Goal: Navigation & Orientation: Find specific page/section

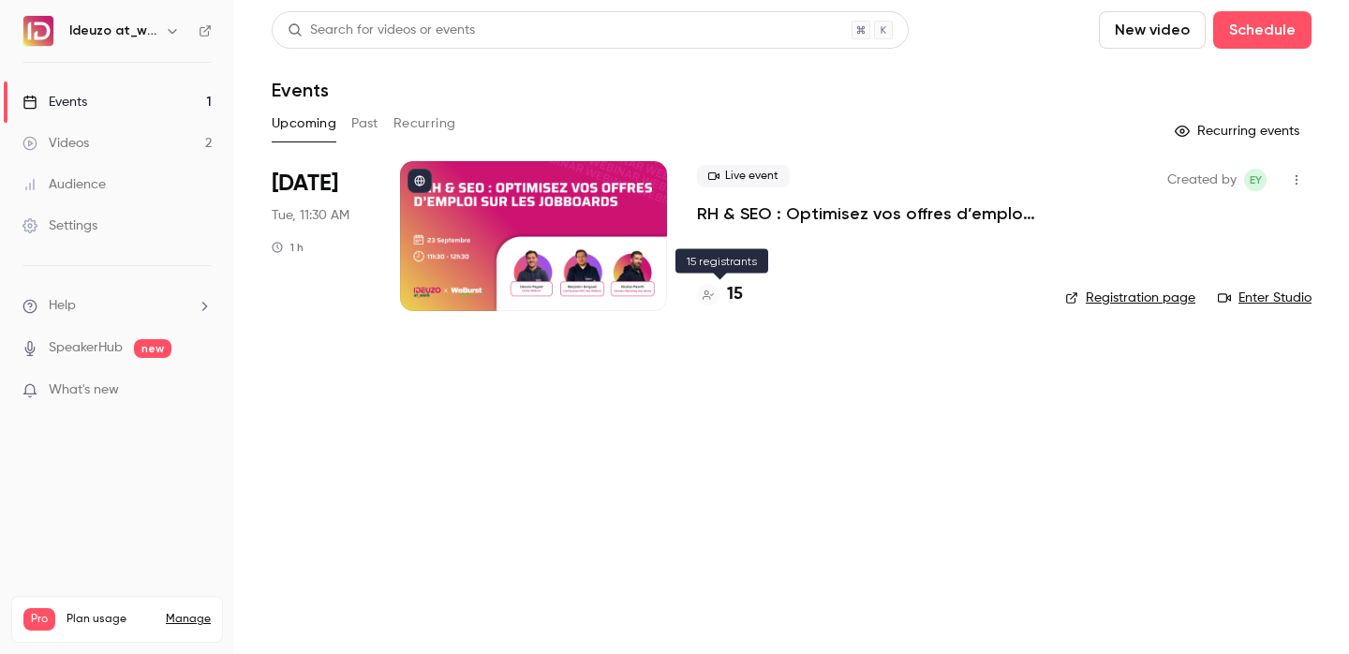
click at [737, 301] on h4 "15" at bounding box center [735, 294] width 16 height 25
click at [752, 285] on div "15" at bounding box center [866, 294] width 338 height 25
click at [741, 291] on h4 "15" at bounding box center [735, 294] width 16 height 25
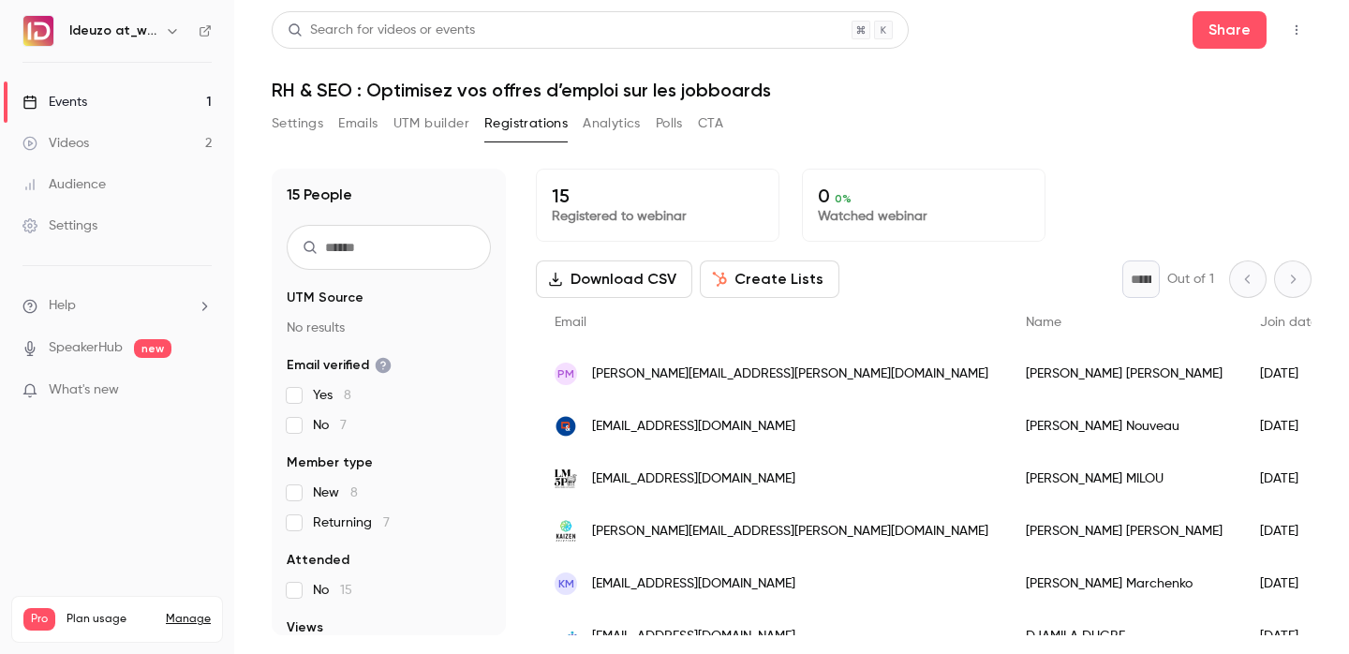
click at [149, 91] on link "Events 1" at bounding box center [117, 102] width 234 height 41
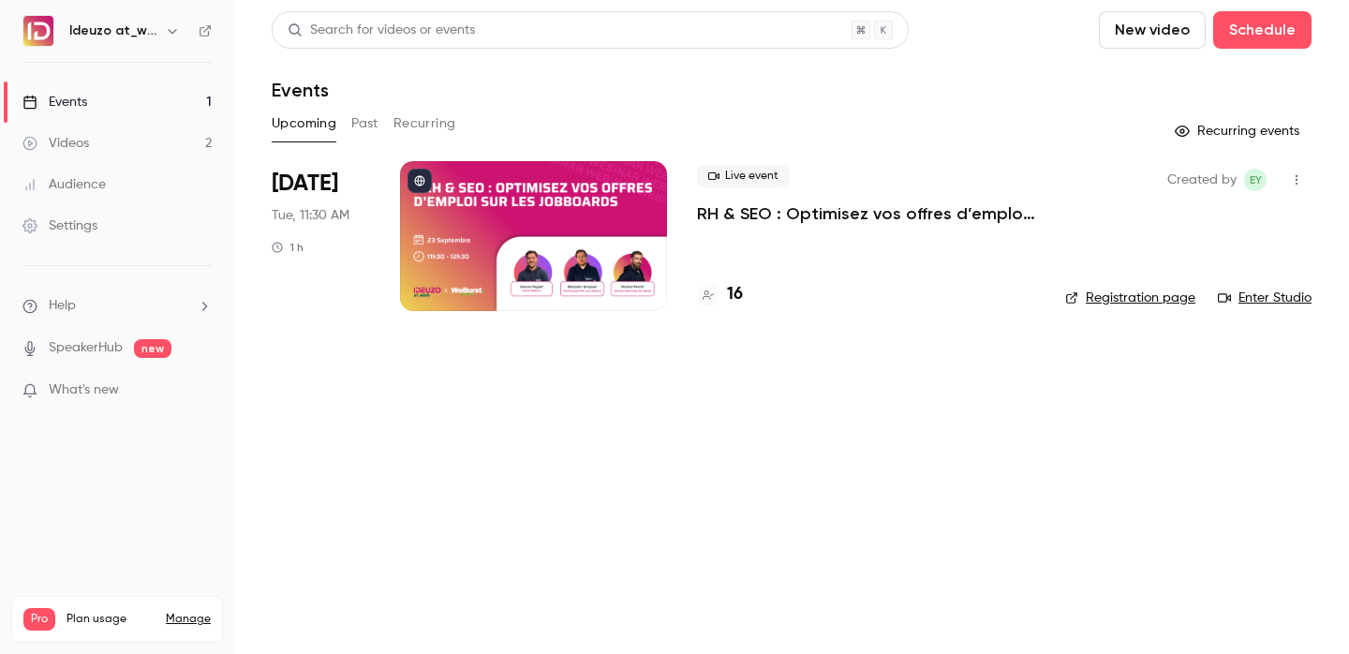
click at [717, 277] on div "Live event RH & SEO : Optimisez vos offres d’emploi sur les jobboards 16" at bounding box center [866, 236] width 338 height 150
click at [740, 299] on h4 "16" at bounding box center [735, 294] width 16 height 25
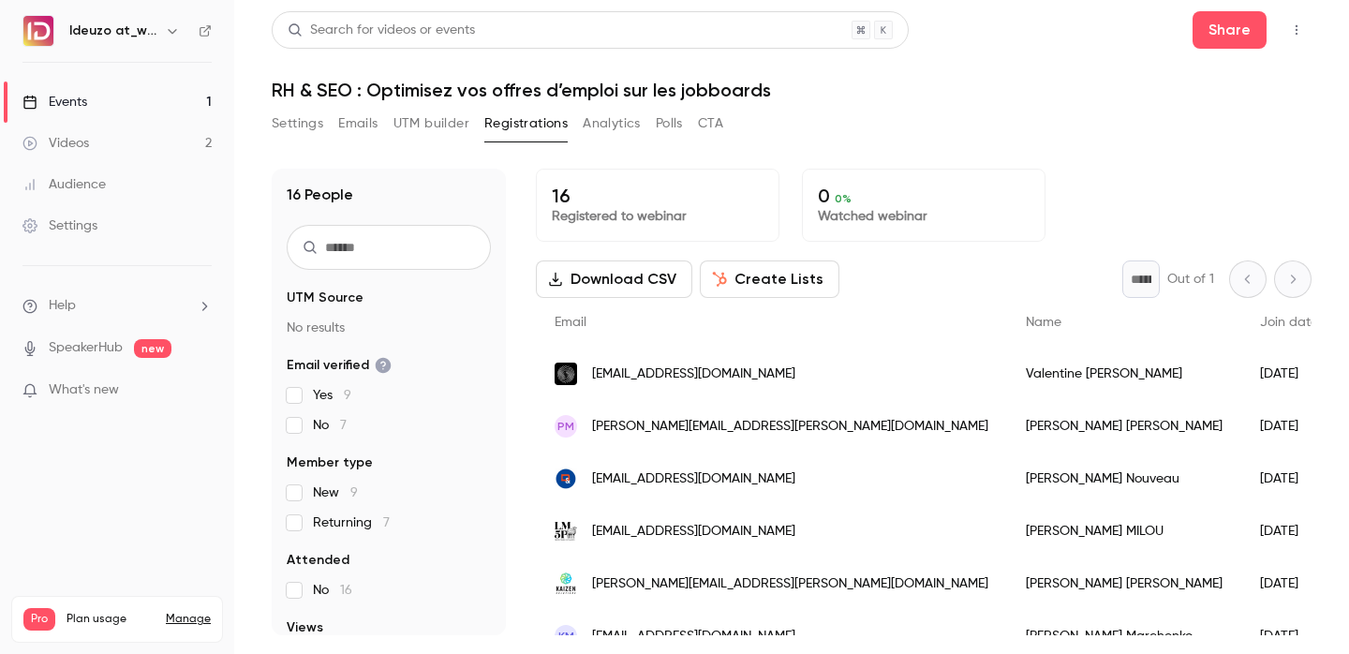
click at [148, 97] on link "Events 1" at bounding box center [117, 102] width 234 height 41
